Goal: Transaction & Acquisition: Register for event/course

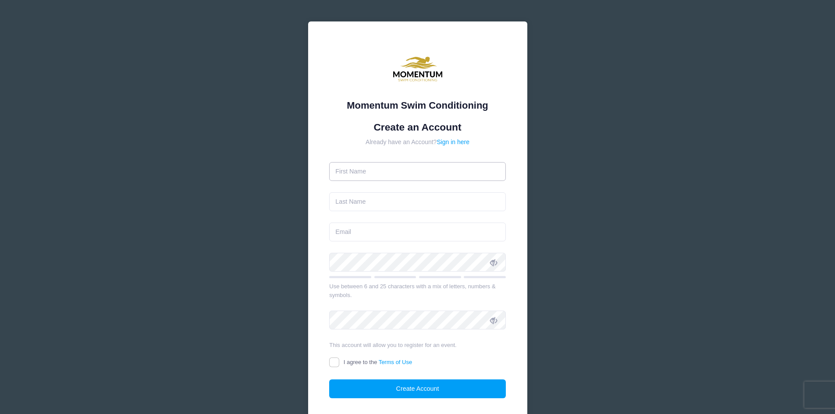
click at [394, 173] on input "text" at bounding box center [417, 171] width 177 height 19
type input "[PERSON_NAME]"
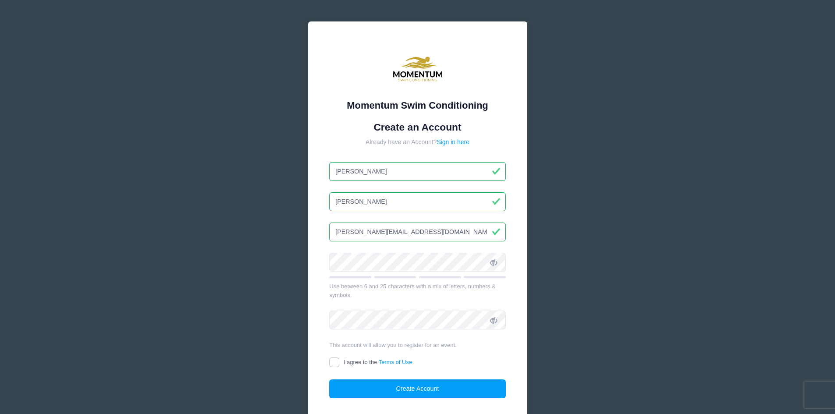
drag, startPoint x: 337, startPoint y: 231, endPoint x: 433, endPoint y: 234, distance: 96.0
click at [433, 234] on input "[PERSON_NAME][EMAIL_ADDRESS][DOMAIN_NAME]" at bounding box center [417, 232] width 177 height 19
type input "[EMAIL_ADDRESS][DOMAIN_NAME]"
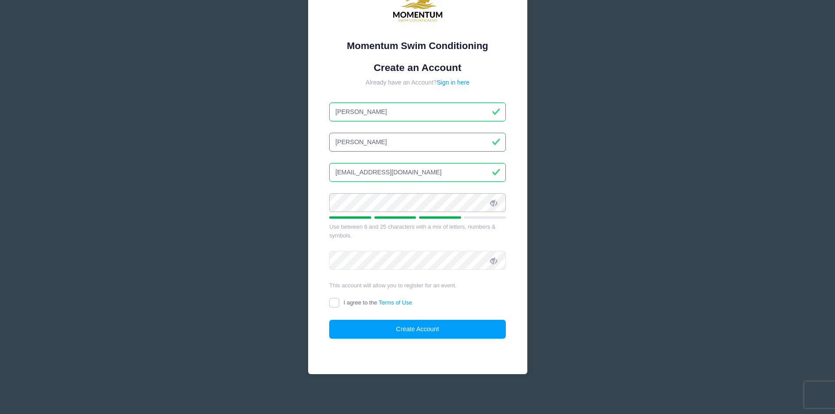
scroll to position [63, 0]
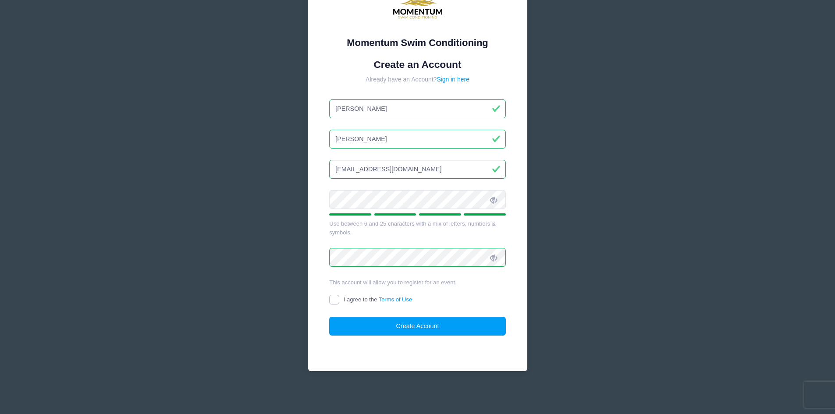
click at [334, 299] on input "I agree to the Terms of Use" at bounding box center [334, 300] width 10 height 10
checkbox input "true"
click at [428, 324] on button "Create Account" at bounding box center [417, 326] width 177 height 19
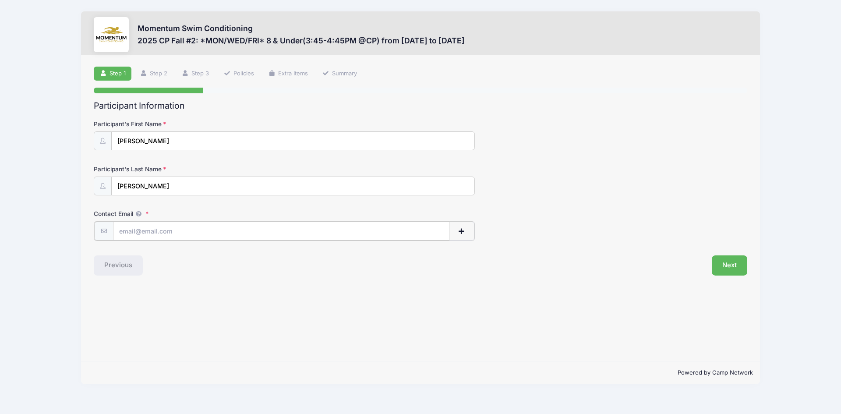
click at [152, 233] on input "Contact Email" at bounding box center [281, 231] width 336 height 19
type input "[EMAIL_ADDRESS][DOMAIN_NAME]"
click at [726, 267] on button "Next" at bounding box center [729, 265] width 35 height 20
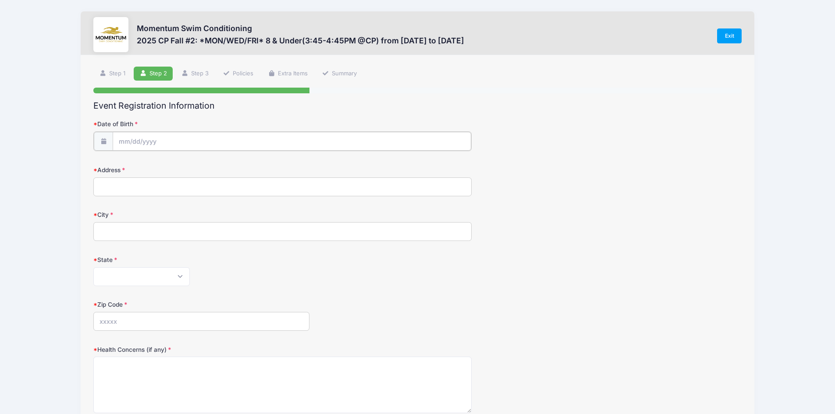
click at [182, 142] on input "Date of Birth" at bounding box center [292, 141] width 358 height 19
click at [128, 143] on input "Date of Birth" at bounding box center [292, 141] width 358 height 19
click at [208, 138] on input "Date of Birth" at bounding box center [292, 141] width 358 height 19
click at [33, 163] on div "Momentum Swim Conditioning 2025 CP Fall #2: *MON/WED/FRI* 8 & Under(3:45-4:45PM…" at bounding box center [417, 287] width 808 height 575
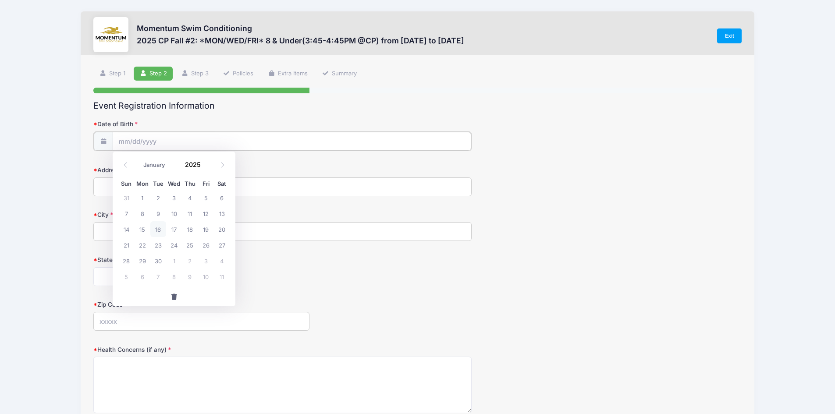
click at [123, 138] on input "Date of Birth" at bounding box center [292, 141] width 358 height 19
click at [124, 142] on input "Date of Birth" at bounding box center [292, 141] width 358 height 19
click at [123, 142] on input "Date of Birth" at bounding box center [292, 141] width 358 height 19
click at [39, 136] on div "Momentum Swim Conditioning 2025 CP Fall #2: *MON/WED/FRI* 8 & Under(3:45-4:45PM…" at bounding box center [417, 287] width 808 height 575
click at [100, 140] on icon at bounding box center [102, 141] width 7 height 6
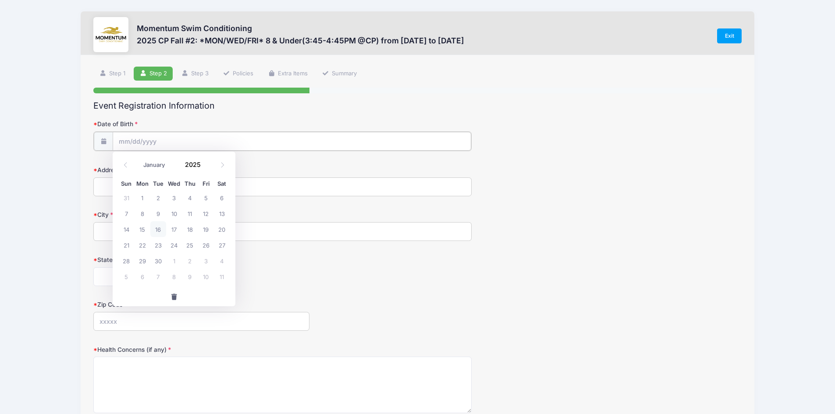
click at [120, 142] on input "Date of Birth" at bounding box center [292, 141] width 358 height 19
click at [205, 167] on span at bounding box center [206, 167] width 6 height 7
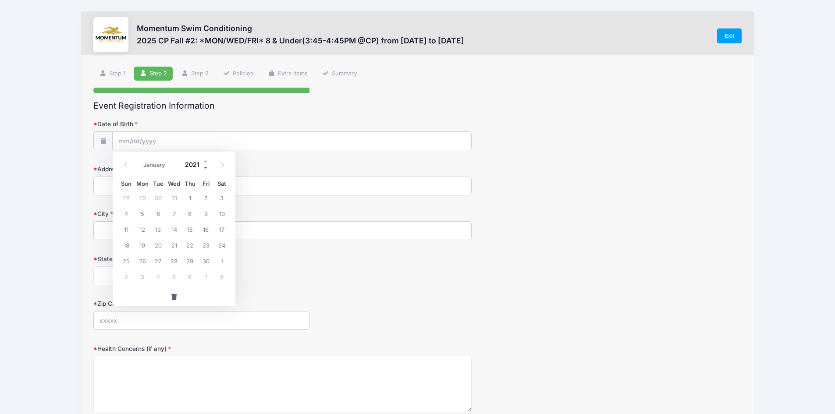
click at [205, 167] on span at bounding box center [206, 167] width 6 height 7
click at [206, 168] on span at bounding box center [206, 167] width 6 height 7
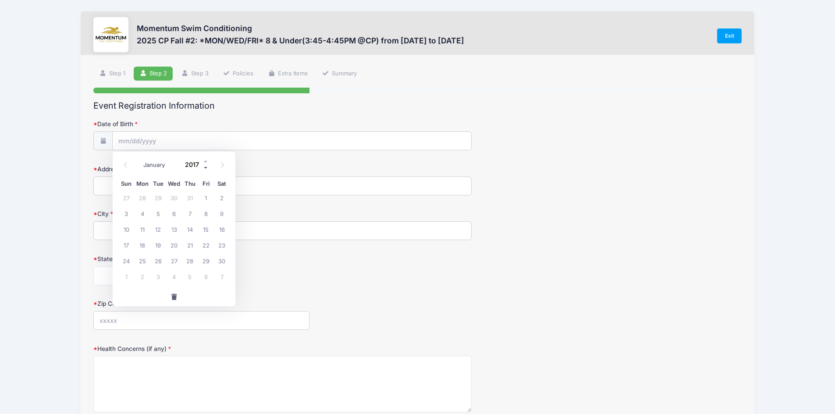
type input "2016"
click at [127, 168] on span at bounding box center [125, 164] width 14 height 15
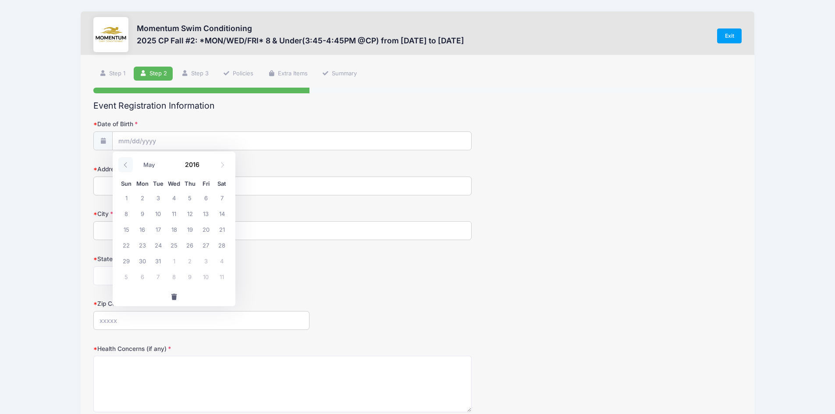
click at [127, 168] on span at bounding box center [125, 164] width 14 height 15
select select "2"
click at [222, 213] on span "12" at bounding box center [222, 213] width 16 height 16
type input "03/12/2016"
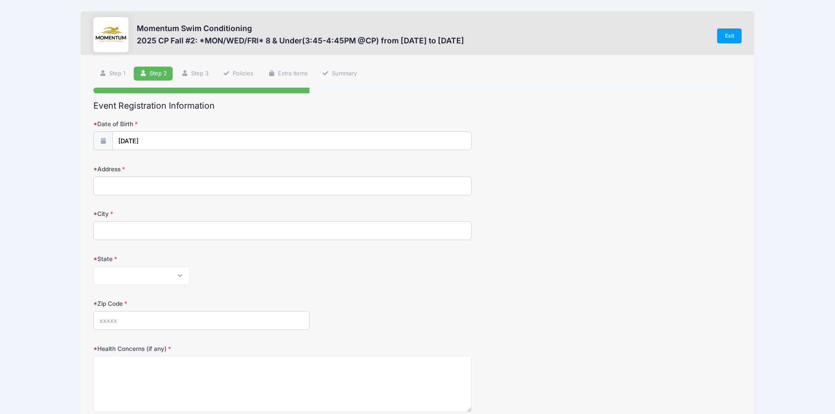
click at [125, 183] on input "Address" at bounding box center [282, 186] width 378 height 19
click at [135, 183] on input "Address" at bounding box center [282, 186] width 378 height 19
type input "507 N Webster"
click at [117, 233] on input "City" at bounding box center [282, 230] width 378 height 19
type input "Naperville"
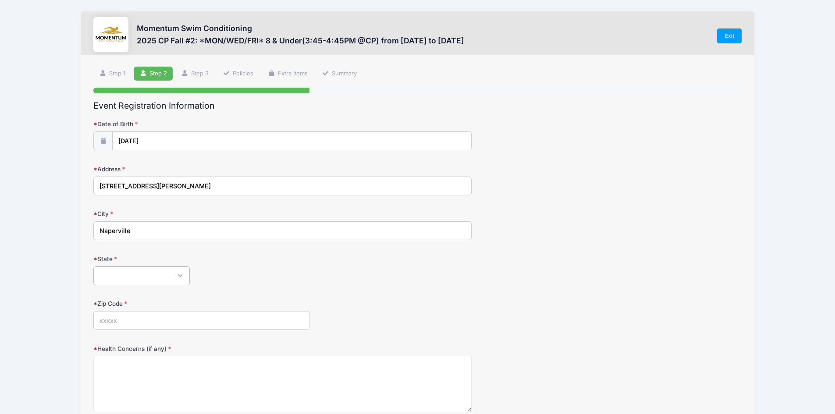
select select "IL"
type input "60540"
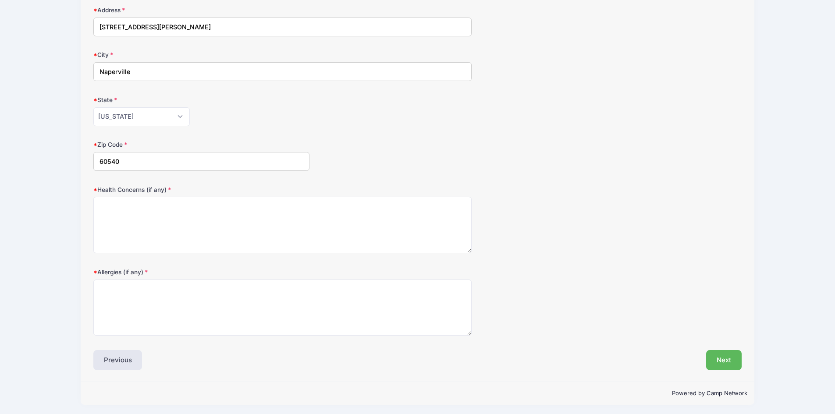
scroll to position [161, 0]
click at [139, 204] on textarea "Health Concerns (if any)" at bounding box center [282, 223] width 378 height 57
click at [723, 360] on button "Next" at bounding box center [723, 358] width 35 height 20
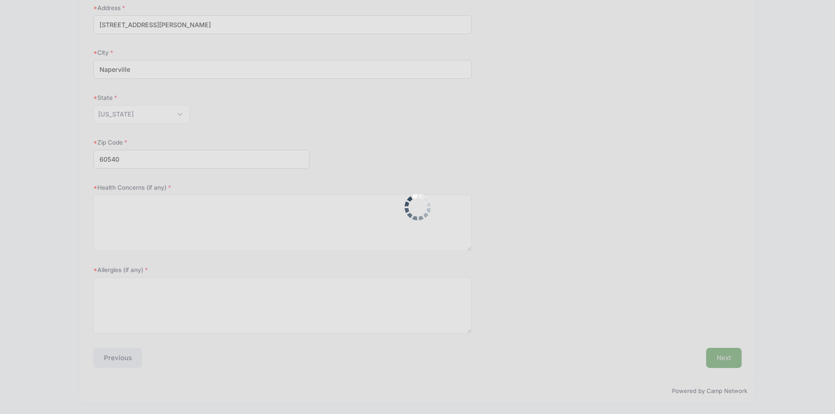
scroll to position [0, 0]
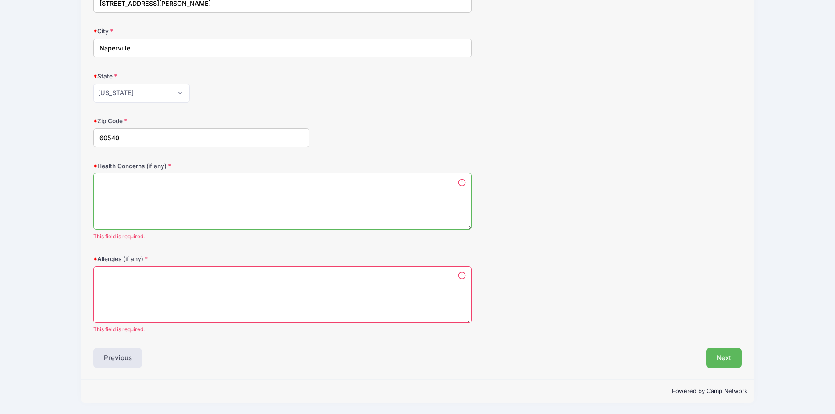
click at [135, 185] on textarea "Health Concerns (if any)" at bounding box center [282, 201] width 378 height 57
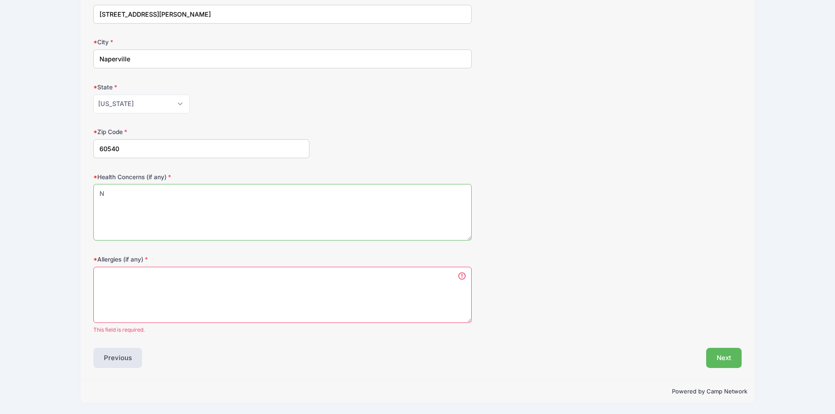
scroll to position [172, 0]
type textarea "None"
drag, startPoint x: 99, startPoint y: 274, endPoint x: 107, endPoint y: 276, distance: 8.2
click at [100, 274] on textarea "Allergies (if any)" at bounding box center [282, 295] width 378 height 57
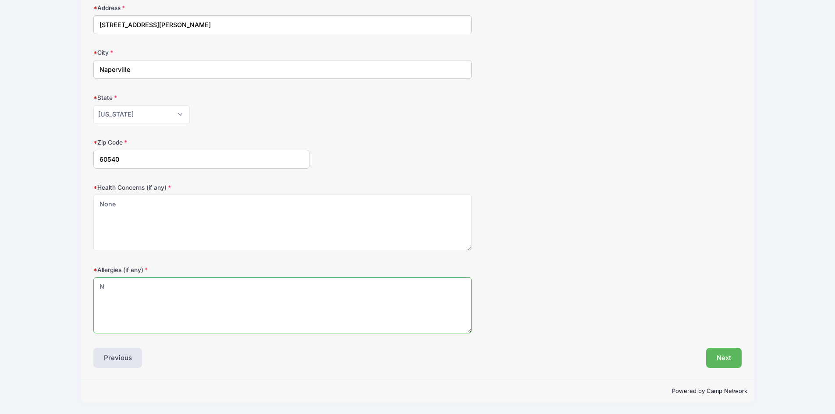
scroll to position [161, 0]
type textarea "None"
click at [728, 360] on button "Next" at bounding box center [723, 358] width 35 height 20
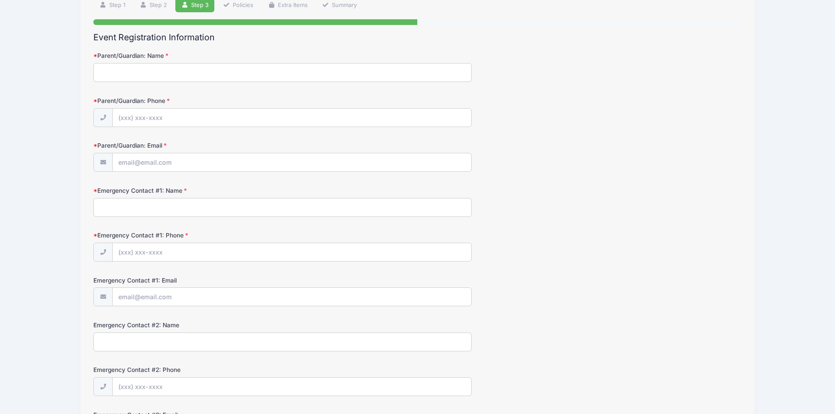
scroll to position [0, 0]
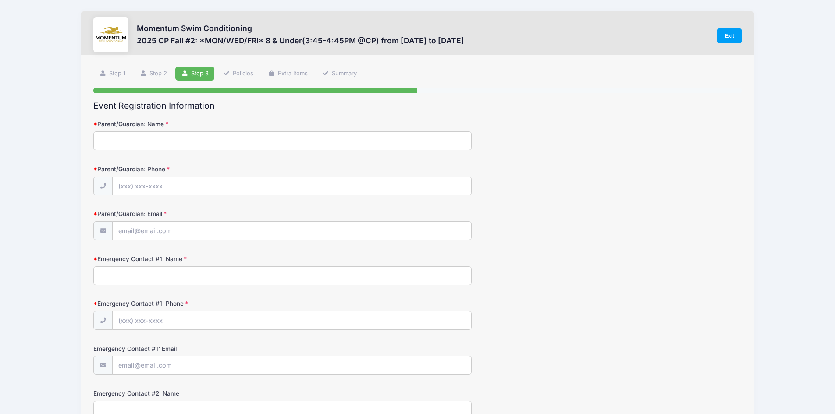
click at [179, 143] on input "Parent/Guardian: Name" at bounding box center [282, 140] width 378 height 19
type input "Maggie DeLacey"
click at [120, 185] on input "Parent/Guardian: Phone" at bounding box center [292, 186] width 358 height 19
type input "(630) 209-9197"
click at [179, 235] on input "Parent/Guardian: Email" at bounding box center [292, 231] width 358 height 19
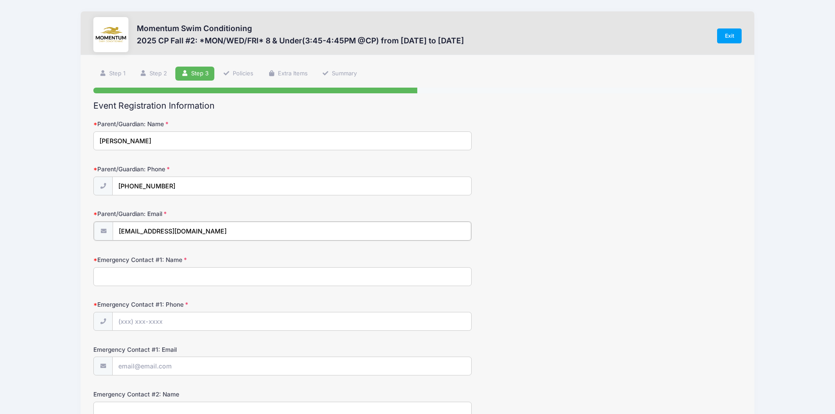
type input "maggiedelacey@gmail.com"
click at [147, 276] on input "Emergency Contact #1: Name" at bounding box center [282, 275] width 378 height 19
type input "Thomas DeLacey"
click at [172, 325] on input "Emergency Contact #1: Phone" at bounding box center [292, 320] width 358 height 19
type input "(630) 341-7856"
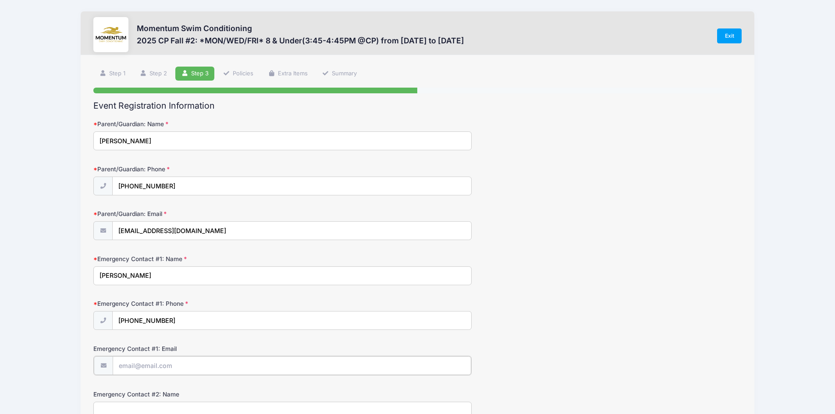
click at [163, 368] on input "Emergency Contact #1: Email" at bounding box center [292, 365] width 358 height 19
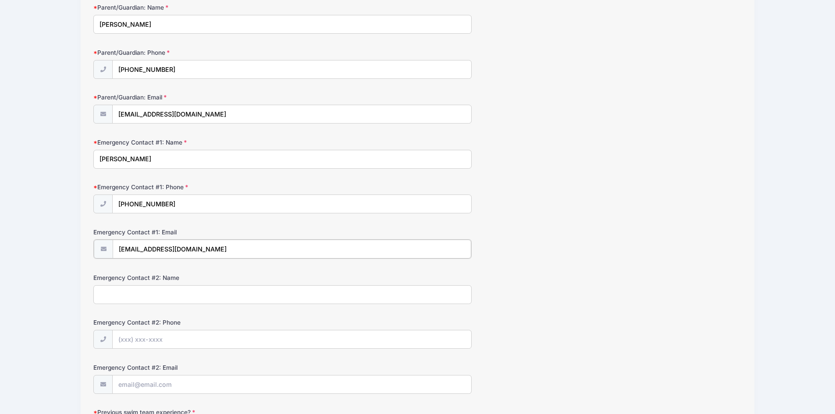
scroll to position [131, 0]
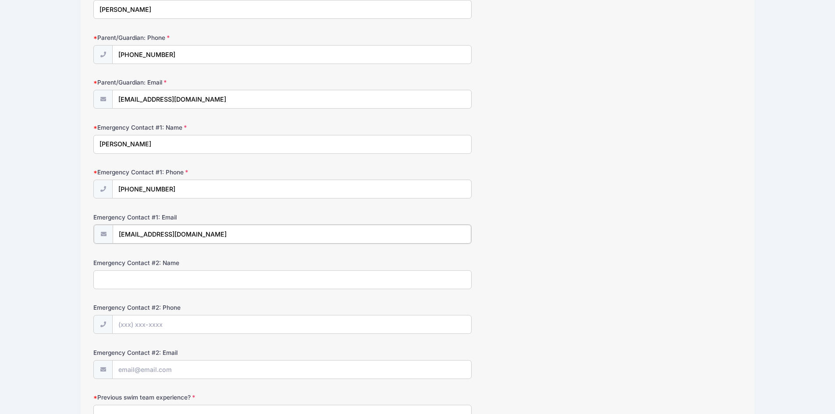
type input "tjdelcaey@aol.com"
click at [145, 282] on input "Emergency Contact #2: Name" at bounding box center [282, 278] width 378 height 19
type input "Mary DeLacey"
click at [133, 329] on input "Emergency Contact #2: Phone" at bounding box center [292, 324] width 358 height 19
type input "(630) 699-4918"
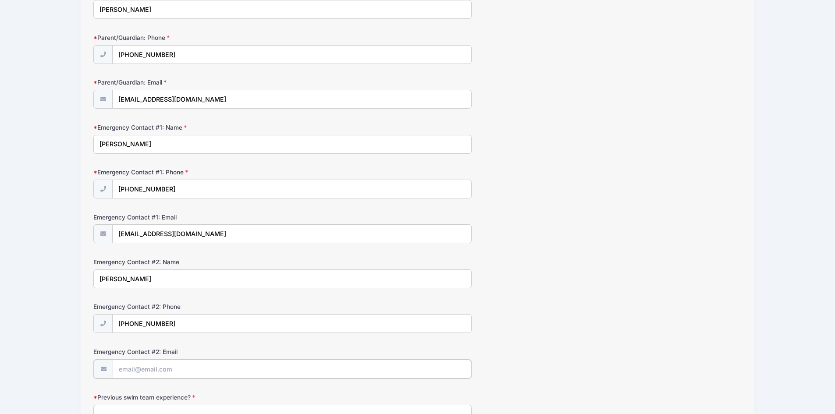
click at [161, 371] on input "Emergency Contact #2: Email" at bounding box center [292, 369] width 358 height 19
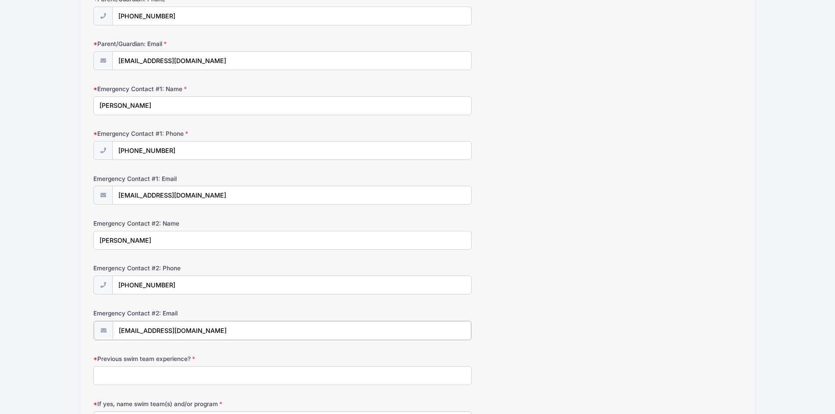
scroll to position [219, 0]
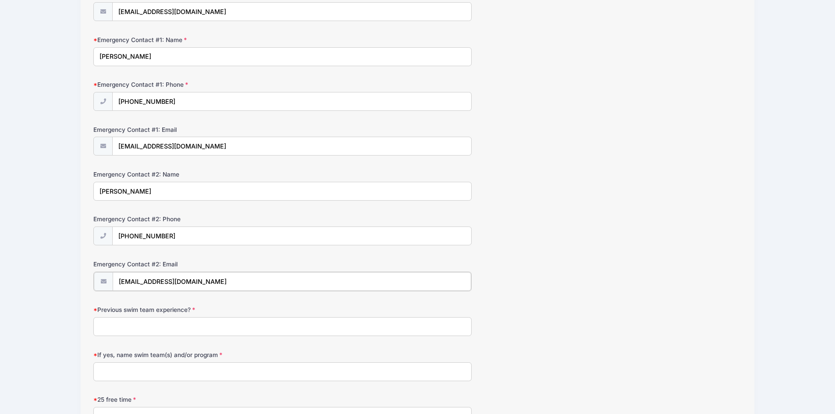
type input "Madelcaey@aol.com"
click at [145, 322] on input "Previous swim team experience?" at bounding box center [282, 325] width 378 height 19
type input "summer swim team"
click at [130, 369] on input "If yes, name swim team(s) and/or program" at bounding box center [282, 370] width 378 height 19
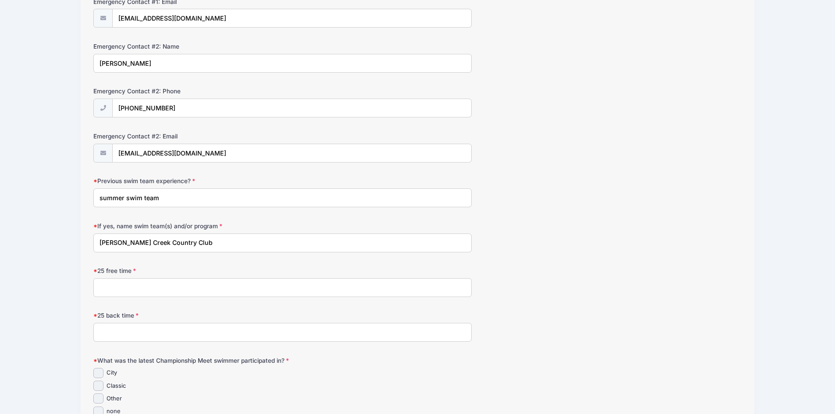
scroll to position [350, 0]
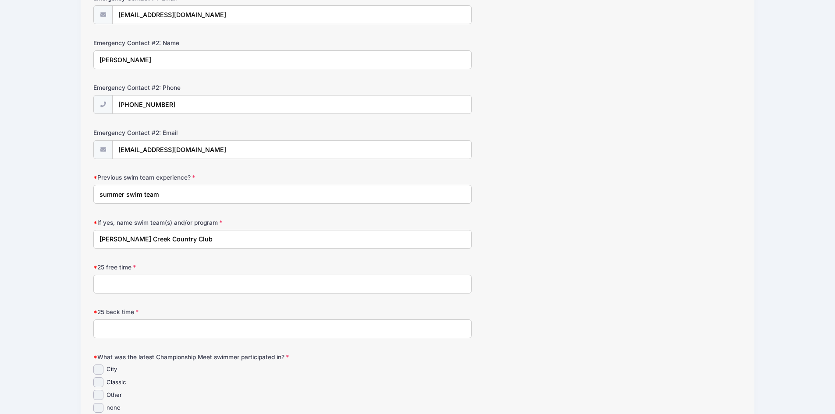
type input "Cress Creek Country Club"
click at [115, 280] on input "25 free time" at bounding box center [282, 284] width 378 height 19
type input "20"
click at [114, 329] on input "25 back time" at bounding box center [282, 328] width 378 height 19
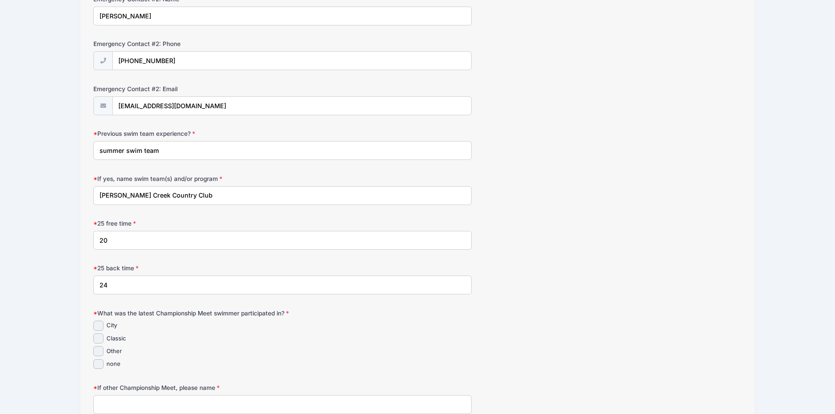
type input "24"
click at [101, 340] on input "Classic" at bounding box center [98, 338] width 10 height 10
checkbox input "true"
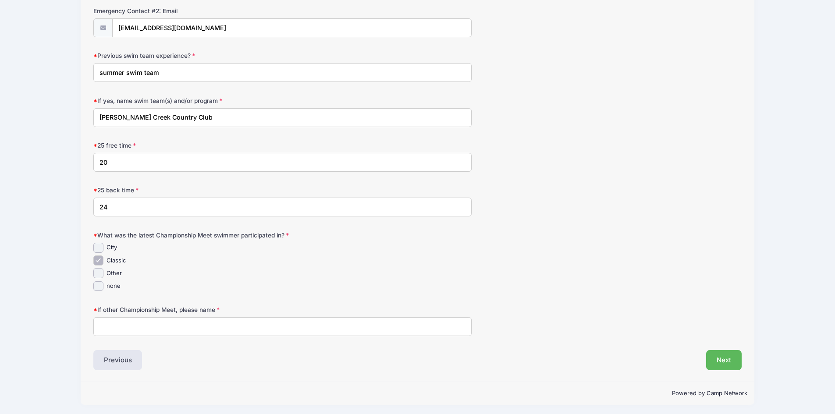
scroll to position [474, 0]
click at [728, 360] on button "Next" at bounding box center [723, 358] width 35 height 20
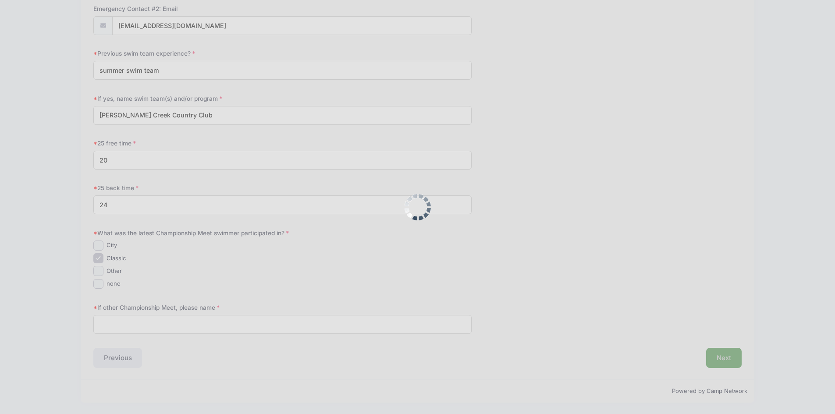
scroll to position [485, 0]
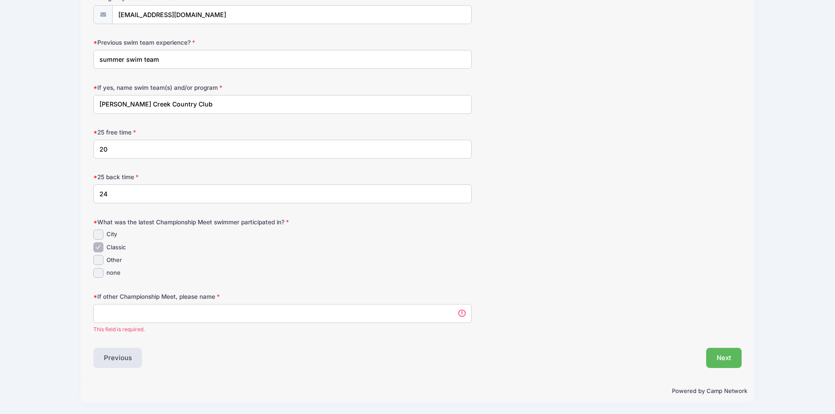
click at [143, 309] on input "If other Championship Meet, please name" at bounding box center [282, 313] width 378 height 19
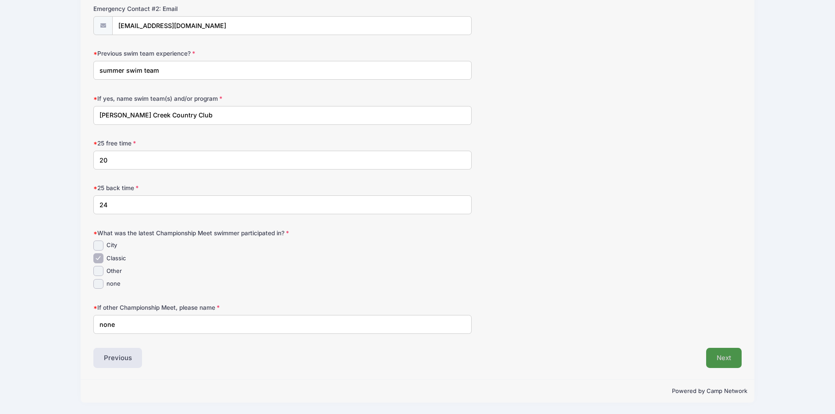
type input "none"
click at [724, 356] on button "Next" at bounding box center [723, 358] width 35 height 20
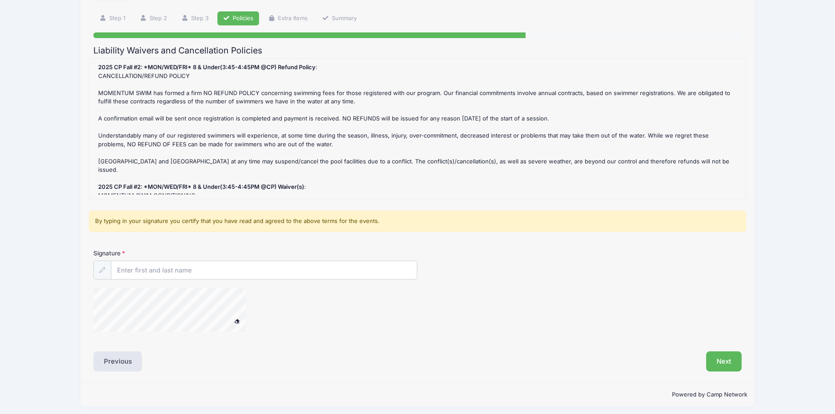
scroll to position [59, 0]
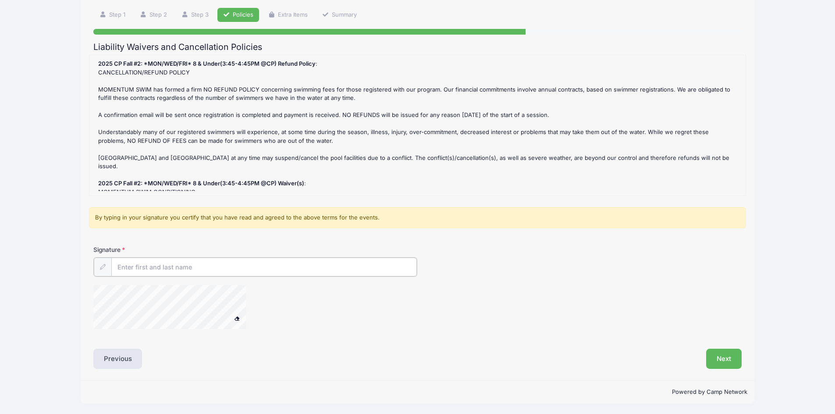
click at [143, 269] on input "Signature" at bounding box center [264, 267] width 306 height 19
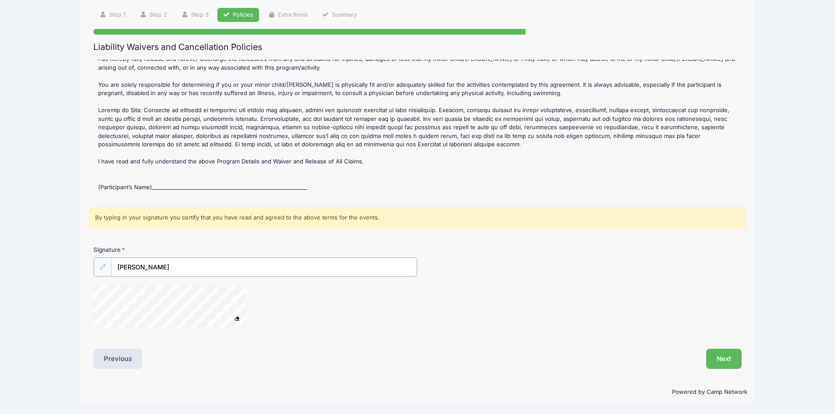
scroll to position [263, 0]
type input "Thomas DeLacey"
click at [166, 176] on div "2025 CP Fall #2: *MON/WED/FRI* 8 & Under(3:45-4:45PM @CP) Refund Policy : CANCE…" at bounding box center [417, 125] width 647 height 131
click at [197, 172] on div "2025 CP Fall #2: *MON/WED/FRI* 8 & Under(3:45-4:45PM @CP) Refund Policy : CANCE…" at bounding box center [417, 125] width 647 height 131
click at [173, 176] on div "2025 CP Fall #2: *MON/WED/FRI* 8 & Under(3:45-4:45PM @CP) Refund Policy : CANCE…" at bounding box center [417, 125] width 647 height 131
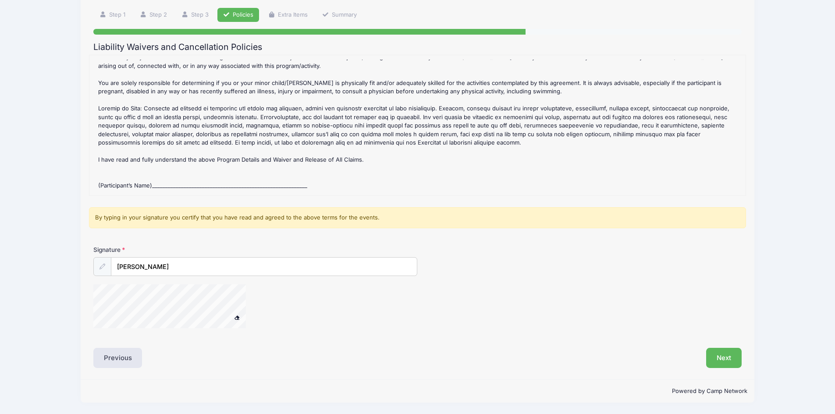
click at [171, 171] on div "2025 CP Fall #2: *MON/WED/FRI* 8 & Under(3:45-4:45PM @CP) Refund Policy : CANCE…" at bounding box center [417, 125] width 647 height 131
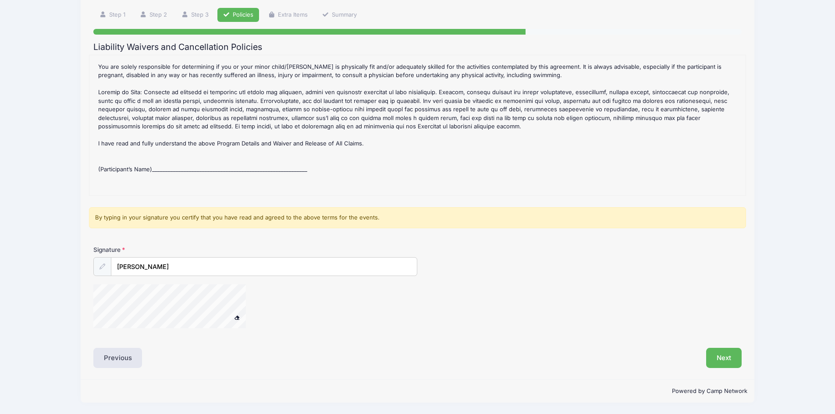
scroll to position [287, 0]
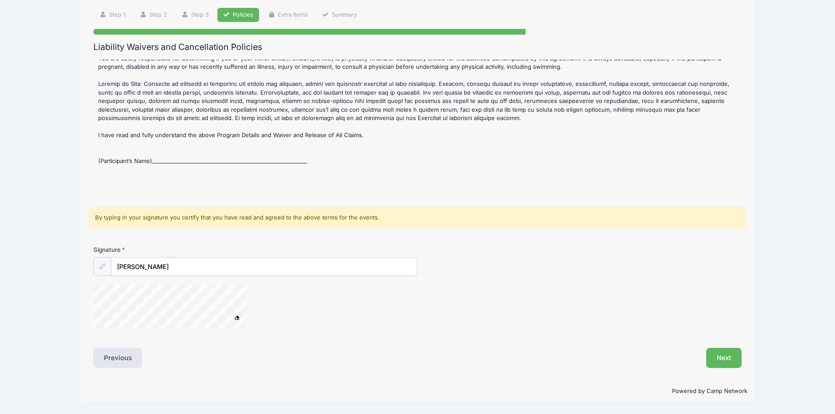
click at [163, 145] on div "2025 CP Fall #2: *MON/WED/FRI* 8 & Under(3:45-4:45PM @CP) Refund Policy : CANCE…" at bounding box center [417, 125] width 647 height 131
click at [163, 146] on div "2025 CP Fall #2: *MON/WED/FRI* 8 & Under(3:45-4:45PM @CP) Refund Policy : CANCE…" at bounding box center [417, 125] width 647 height 131
click at [165, 150] on div "2025 CP Fall #2: *MON/WED/FRI* 8 & Under(3:45-4:45PM @CP) Refund Policy : CANCE…" at bounding box center [417, 125] width 647 height 131
click at [354, 135] on div "2025 CP Fall #2: *MON/WED/FRI* 8 & Under(3:45-4:45PM @CP) Refund Policy : CANCE…" at bounding box center [417, 125] width 647 height 131
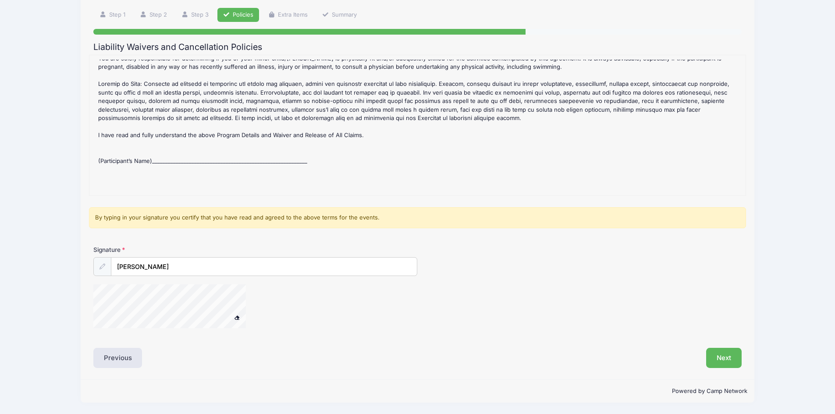
click at [231, 143] on div "2025 CP Fall #2: *MON/WED/FRI* 8 & Under(3:45-4:45PM @CP) Refund Policy : CANCE…" at bounding box center [417, 125] width 647 height 131
click at [236, 148] on div "2025 CP Fall #2: *MON/WED/FRI* 8 & Under(3:45-4:45PM @CP) Refund Policy : CANCE…" at bounding box center [417, 125] width 647 height 131
click at [237, 147] on div "2025 CP Fall #2: *MON/WED/FRI* 8 & Under(3:45-4:45PM @CP) Refund Policy : CANCE…" at bounding box center [417, 125] width 647 height 131
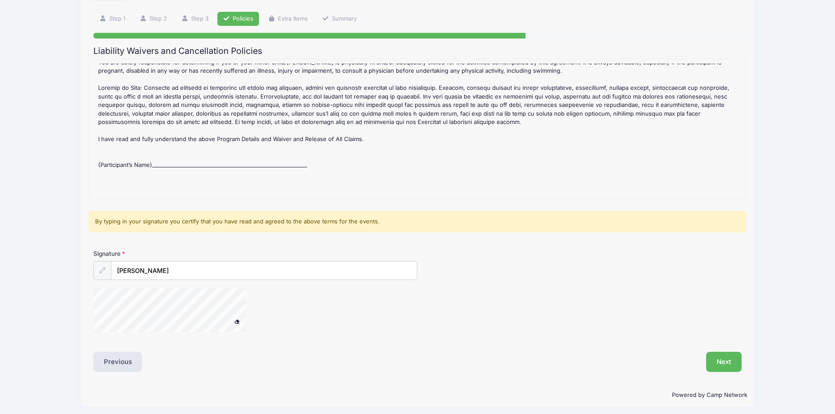
scroll to position [59, 0]
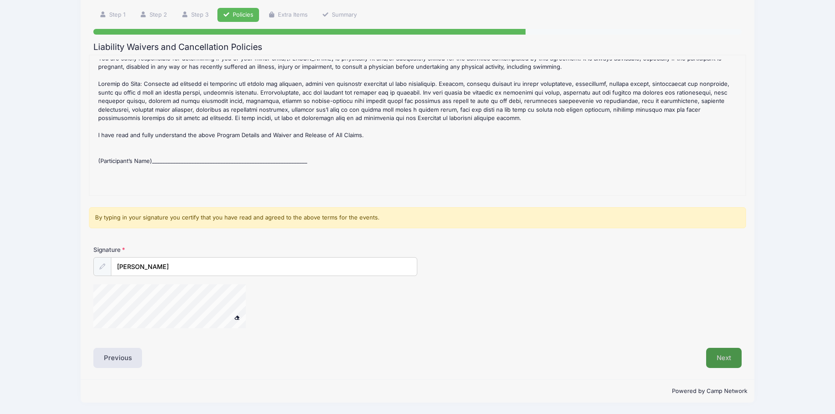
click at [726, 360] on button "Next" at bounding box center [723, 358] width 35 height 20
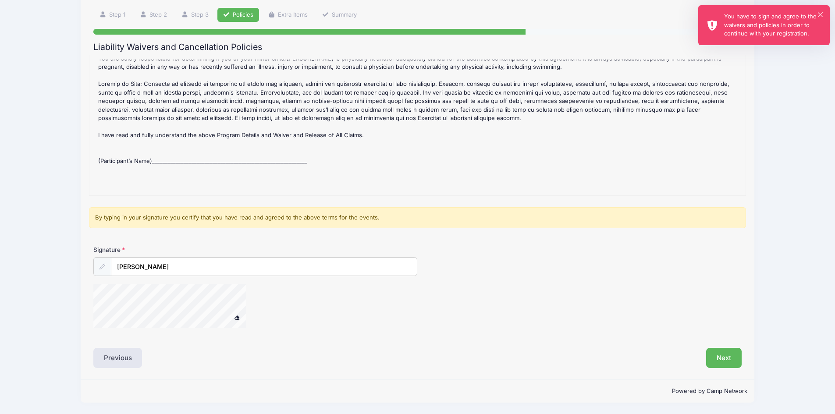
click at [822, 11] on div "× You have to sign and agree to the waivers and policies in order to continue w…" at bounding box center [763, 25] width 131 height 40
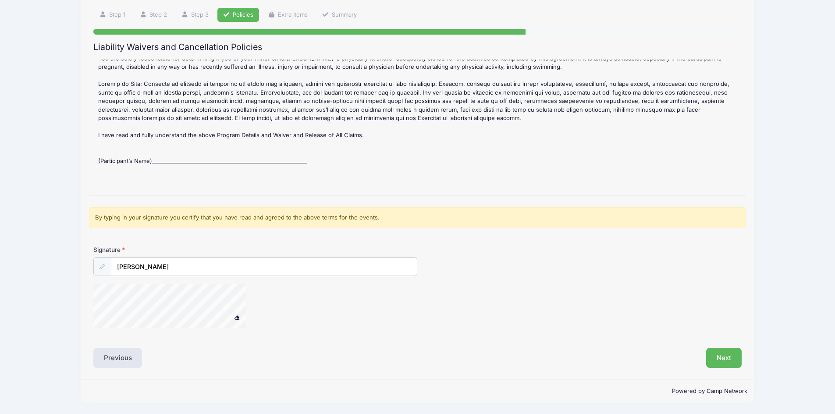
click at [177, 150] on div "2025 CP Fall #2: *MON/WED/FRI* 8 & Under(3:45-4:45PM @CP) Refund Policy : CANCE…" at bounding box center [417, 125] width 647 height 131
click at [179, 147] on div "2025 CP Fall #2: *MON/WED/FRI* 8 & Under(3:45-4:45PM @CP) Refund Policy : CANCE…" at bounding box center [417, 125] width 647 height 131
click at [179, 150] on div "2025 CP Fall #2: *MON/WED/FRI* 8 & Under(3:45-4:45PM @CP) Refund Policy : CANCE…" at bounding box center [417, 125] width 647 height 131
click at [179, 149] on div "2025 CP Fall #2: *MON/WED/FRI* 8 & Under(3:45-4:45PM @CP) Refund Policy : CANCE…" at bounding box center [417, 125] width 647 height 131
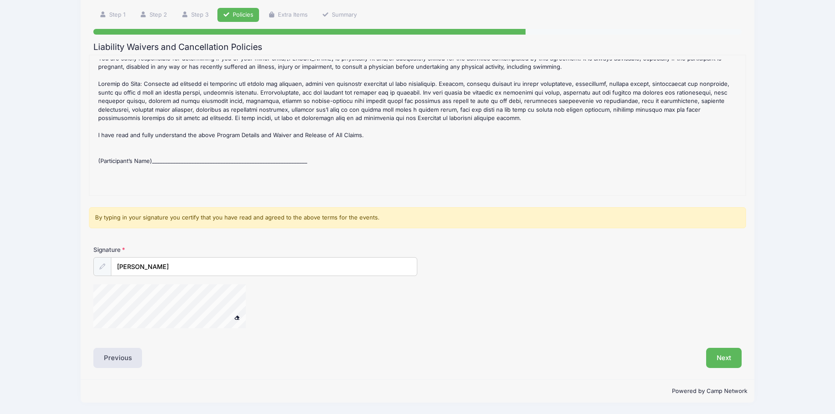
click at [179, 149] on div "2025 CP Fall #2: *MON/WED/FRI* 8 & Under(3:45-4:45PM @CP) Refund Policy : CANCE…" at bounding box center [417, 125] width 647 height 131
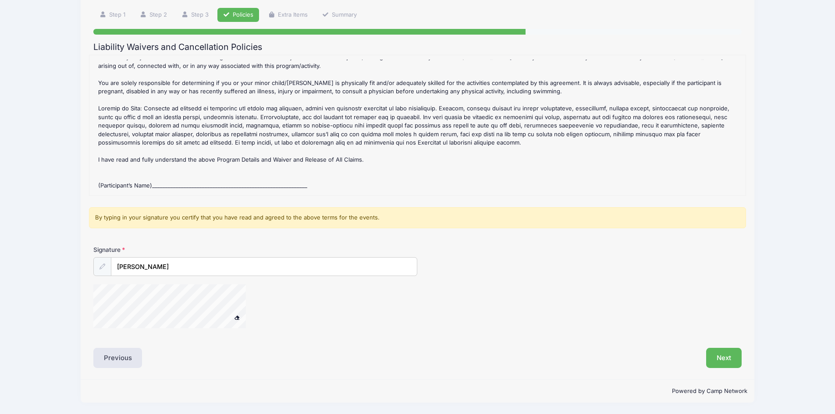
scroll to position [287, 0]
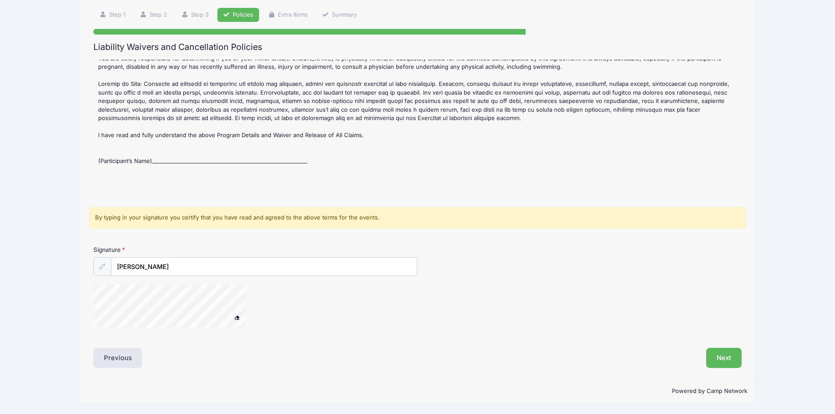
click at [32, 285] on div "Momentum Swim Conditioning 2025 CP Fall #2: *MON/WED/FRI* 8 & Under(3:45-4:45PM…" at bounding box center [417, 177] width 808 height 473
click at [729, 357] on button "Next" at bounding box center [723, 358] width 35 height 20
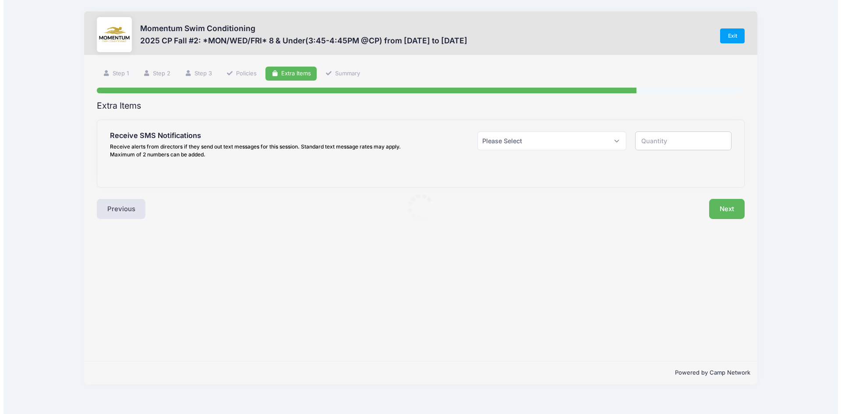
scroll to position [0, 0]
click at [619, 141] on select "Please Select Yes ($0.00) No" at bounding box center [553, 140] width 150 height 19
select select "1"
click at [478, 131] on select "Please Select Yes ($0.00) No" at bounding box center [553, 140] width 150 height 19
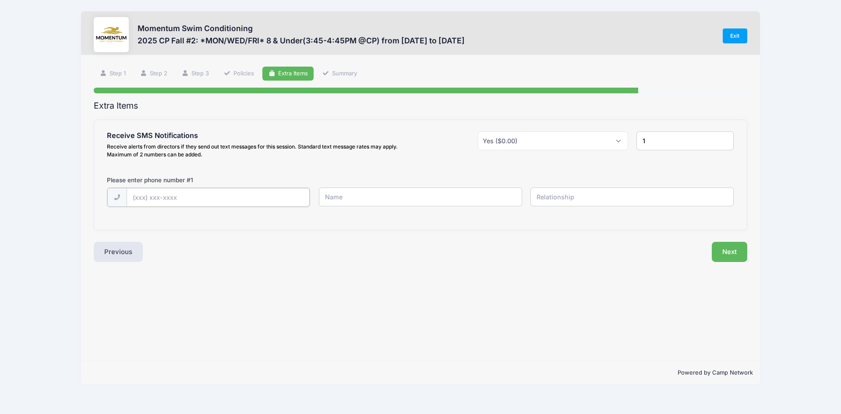
click at [163, 199] on input "text" at bounding box center [219, 197] width 184 height 19
type input "2"
click at [726, 138] on input "2" at bounding box center [685, 140] width 97 height 19
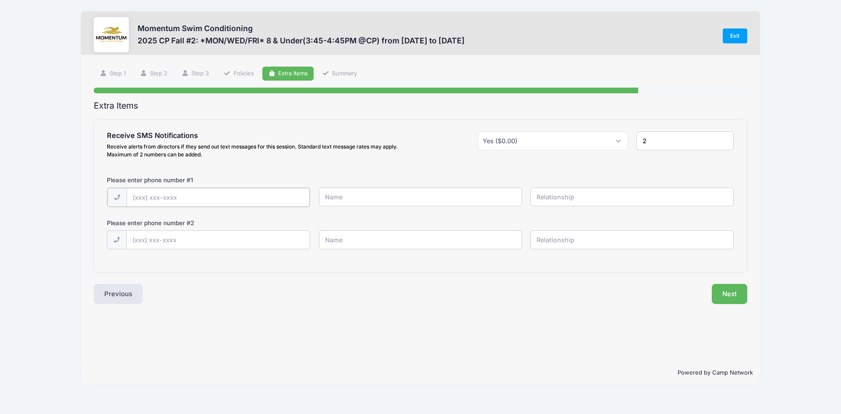
click at [137, 196] on input "text" at bounding box center [219, 197] width 184 height 19
type input "(630) 209-9197"
click at [371, 200] on input "text" at bounding box center [420, 196] width 203 height 19
type input "Maggie DeLacey"
click at [562, 195] on input "text" at bounding box center [632, 196] width 203 height 19
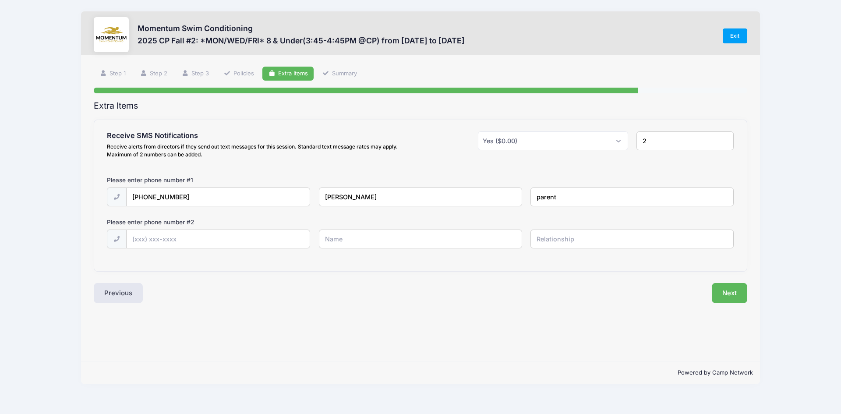
type input "parent"
click at [131, 240] on input "text" at bounding box center [219, 239] width 184 height 19
type input "(630) 341-7856"
click at [355, 238] on input "text" at bounding box center [420, 239] width 203 height 19
type input "Thomas DeLacey"
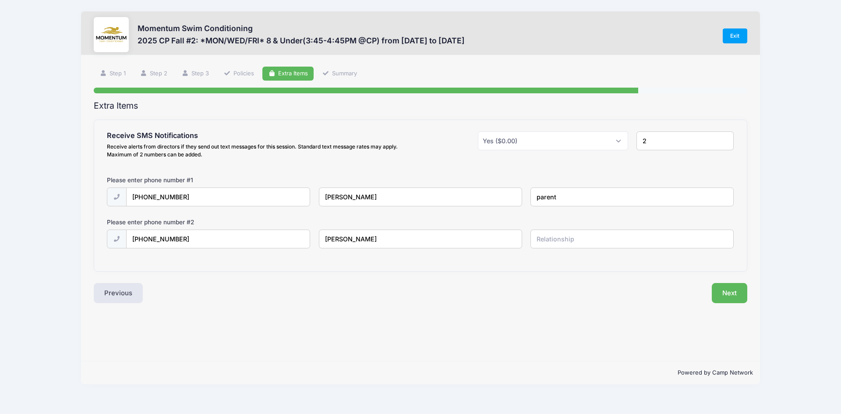
click at [543, 241] on input "text" at bounding box center [632, 239] width 203 height 19
type input "grandparent"
click at [734, 300] on button "Next" at bounding box center [729, 293] width 35 height 20
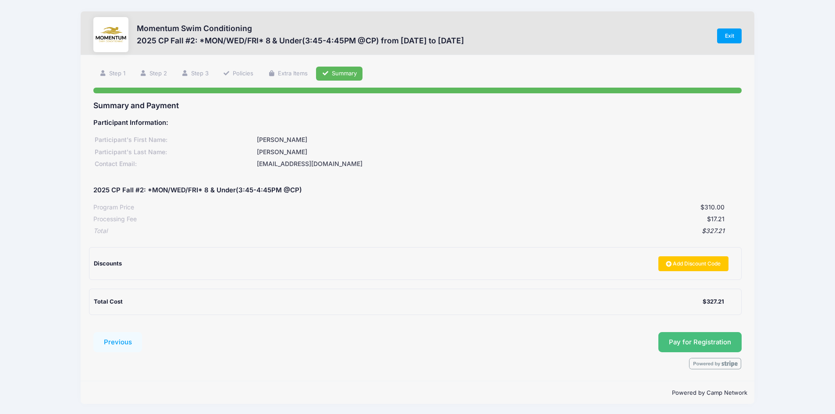
click at [716, 339] on button "Pay for Registration" at bounding box center [699, 342] width 83 height 20
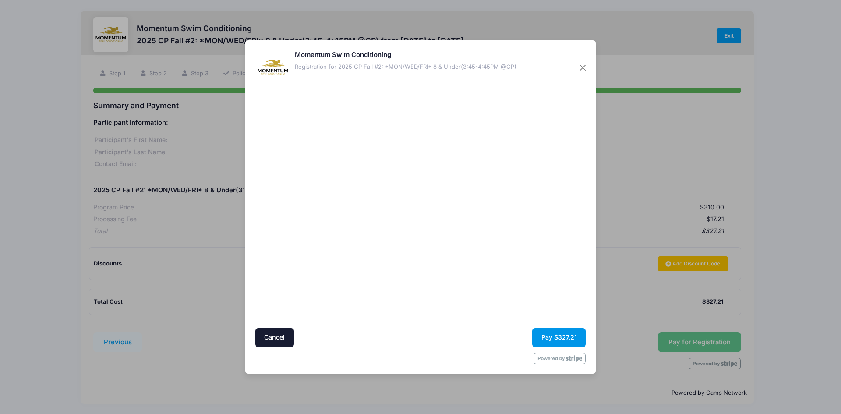
click at [560, 336] on button "Pay $327.21" at bounding box center [558, 337] width 53 height 19
